Goal: Communication & Community: Participate in discussion

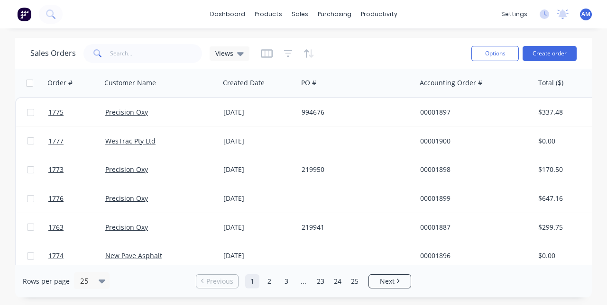
click at [127, 117] on link "Precision Oxy" at bounding box center [126, 112] width 43 height 9
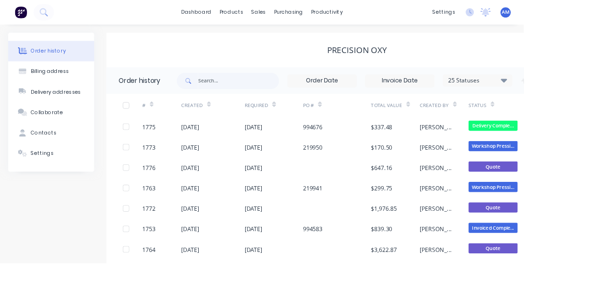
click at [222, 149] on div "[DATE]" at bounding box center [220, 147] width 21 height 10
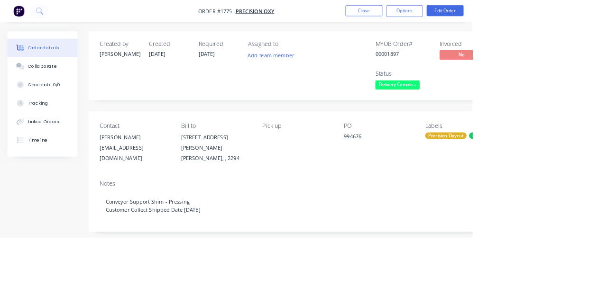
click at [56, 92] on button "Collaborate" at bounding box center [54, 86] width 90 height 24
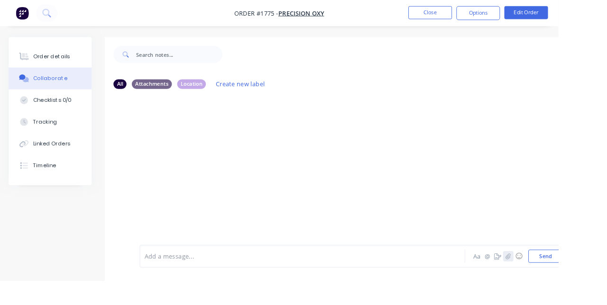
click at [553, 282] on icon "button" at bounding box center [552, 279] width 5 height 6
click at [594, 286] on button "Send" at bounding box center [592, 279] width 37 height 14
click at [553, 282] on icon "button" at bounding box center [553, 279] width 6 height 7
click at [590, 286] on button "Send" at bounding box center [592, 279] width 37 height 14
click at [599, 286] on button "Send" at bounding box center [592, 279] width 37 height 14
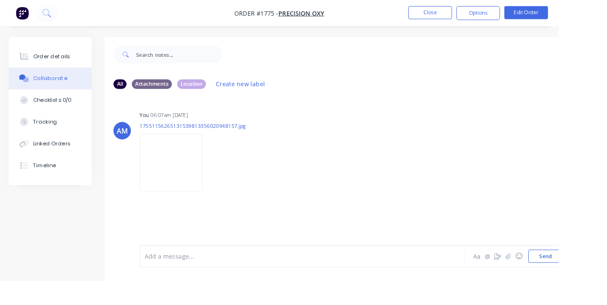
click at [491, 14] on button "Close" at bounding box center [467, 14] width 47 height 14
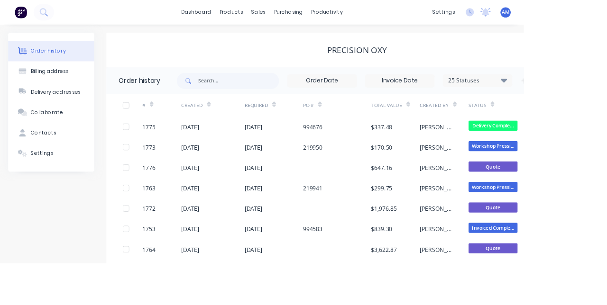
click at [301, 15] on div "sales" at bounding box center [300, 14] width 26 height 14
click at [346, 50] on link "Sales Orders" at bounding box center [350, 45] width 126 height 19
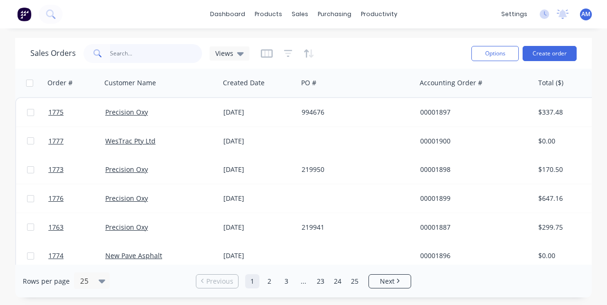
click at [154, 45] on input "text" at bounding box center [156, 53] width 93 height 19
type input "1755"
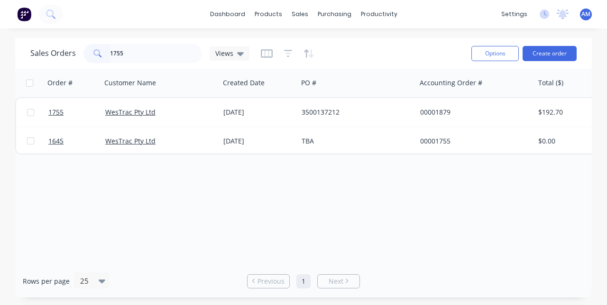
click at [162, 112] on div "WesTrac Pty Ltd" at bounding box center [157, 112] width 105 height 9
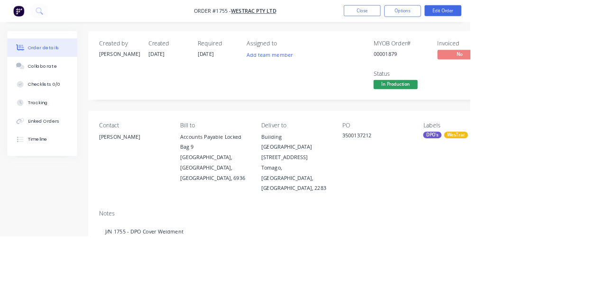
click at [54, 94] on button "Collaborate" at bounding box center [54, 86] width 90 height 24
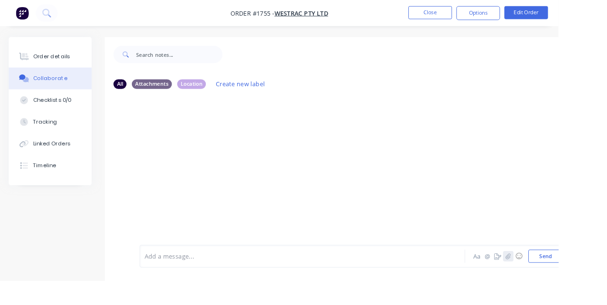
click at [553, 285] on button "button" at bounding box center [552, 278] width 11 height 11
click at [591, 286] on button "Send" at bounding box center [592, 279] width 37 height 14
